Goal: Find specific page/section: Find specific page/section

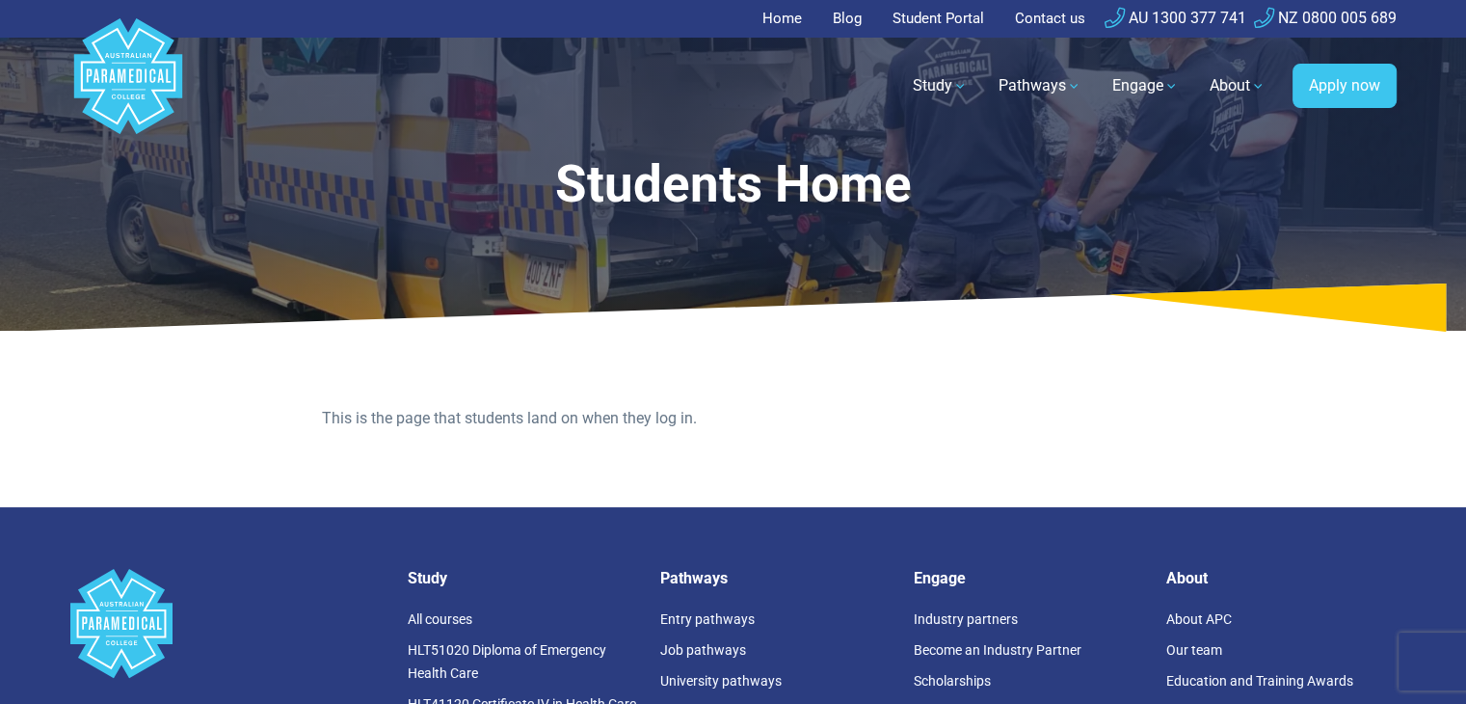
click at [947, 20] on link "Student Portal" at bounding box center [938, 19] width 115 height 38
